Goal: Book appointment/travel/reservation

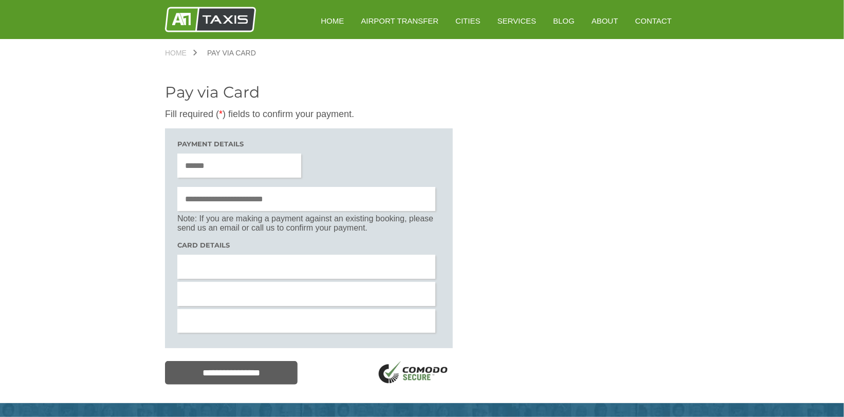
click at [351, 16] on link "HOME" at bounding box center [332, 20] width 38 height 25
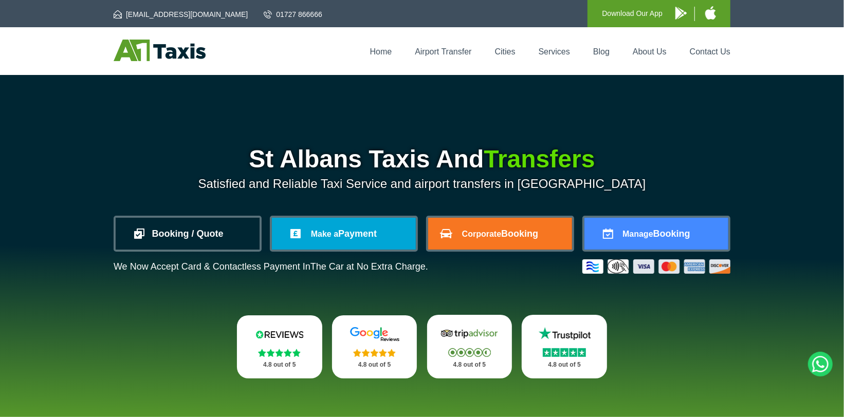
click at [209, 237] on link "Booking / Quote" at bounding box center [188, 234] width 144 height 32
